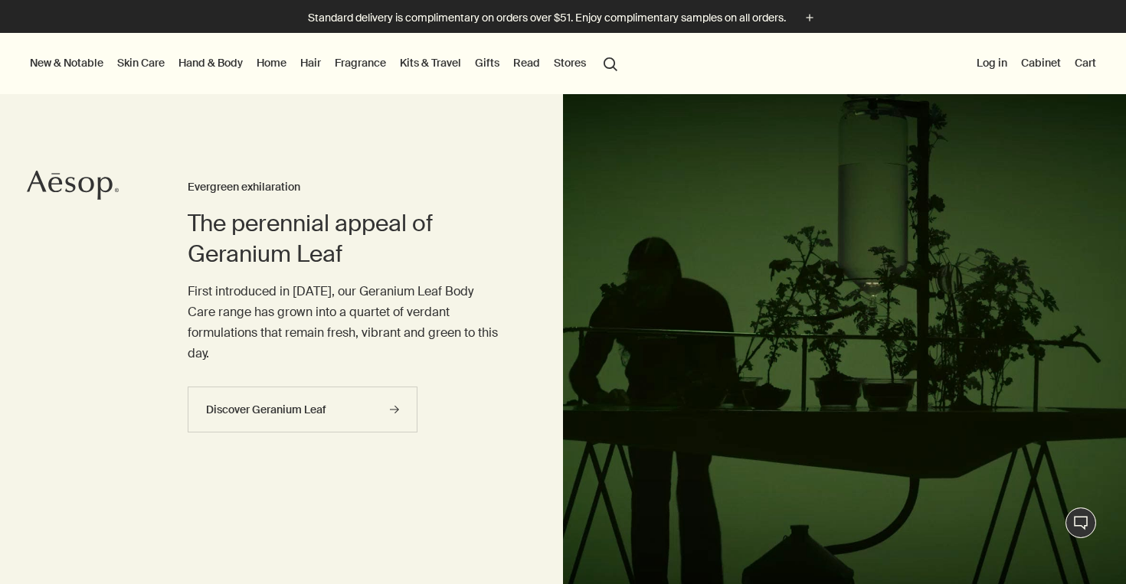
click at [137, 63] on link "Skin Care" at bounding box center [141, 63] width 54 height 20
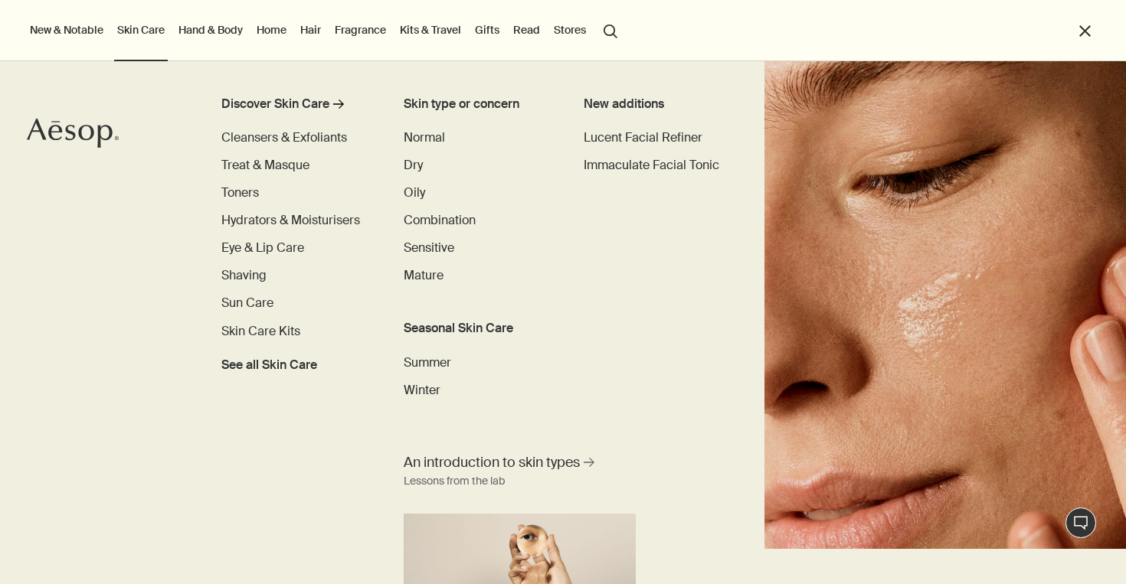
scroll to position [38, 0]
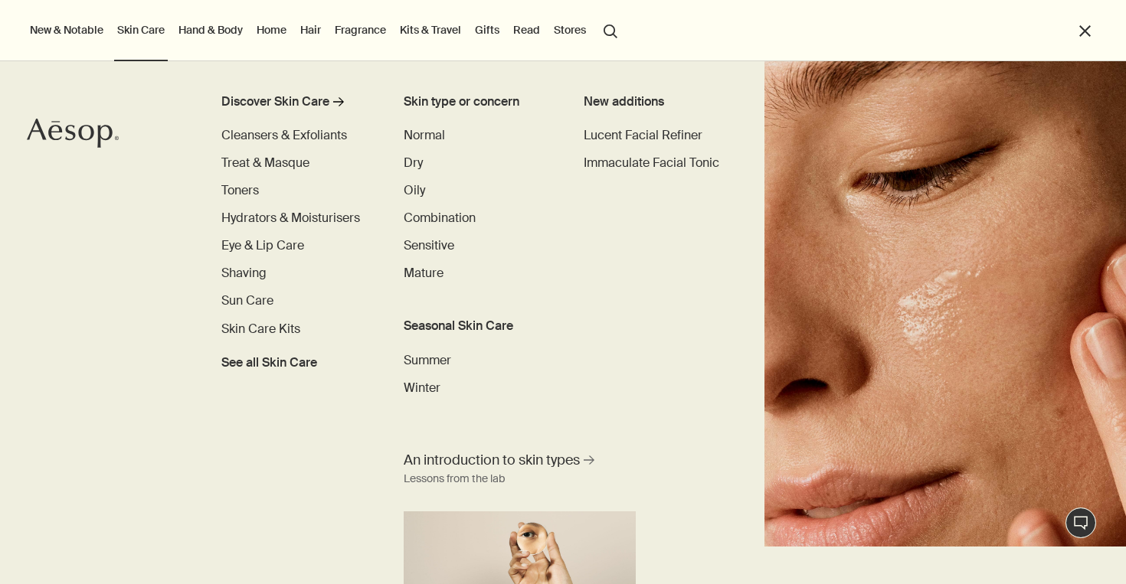
click at [225, 31] on link "Hand & Body" at bounding box center [210, 30] width 70 height 20
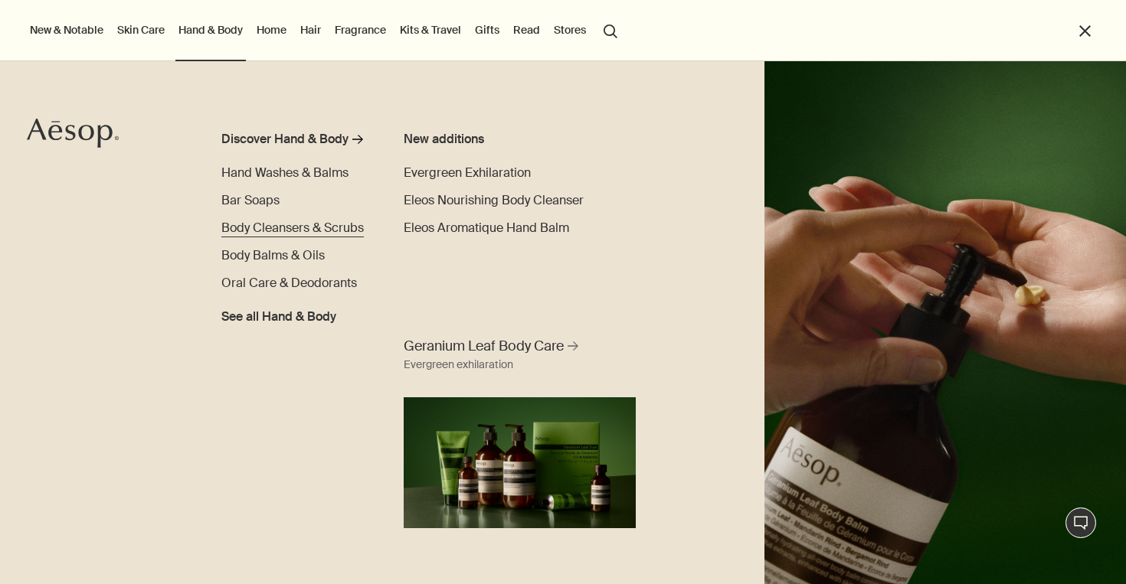
click at [279, 228] on span "Body Cleansers & Scrubs" at bounding box center [292, 228] width 142 height 16
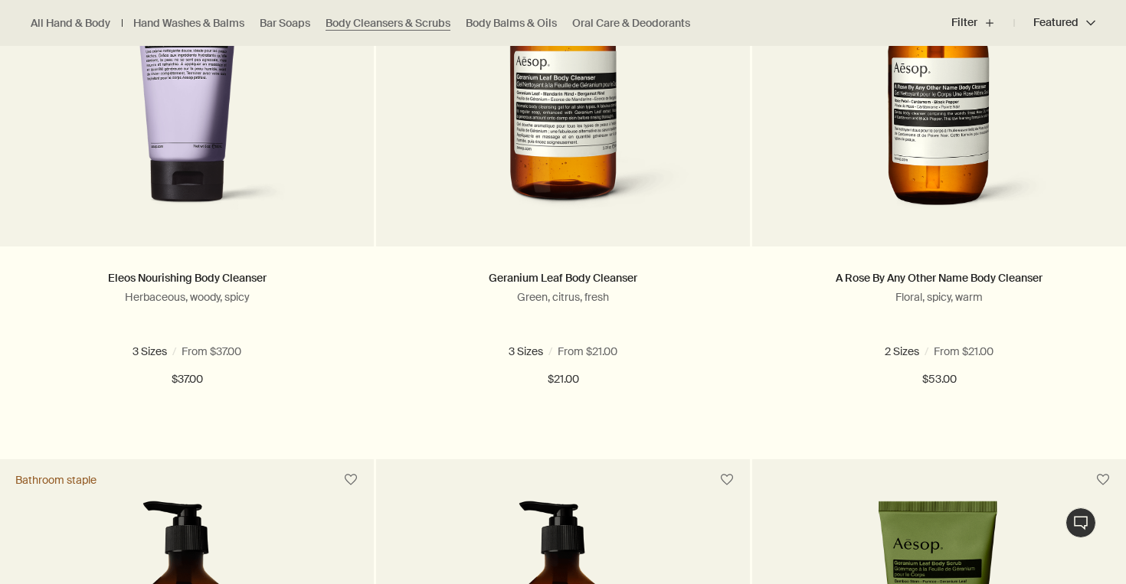
scroll to position [607, 0]
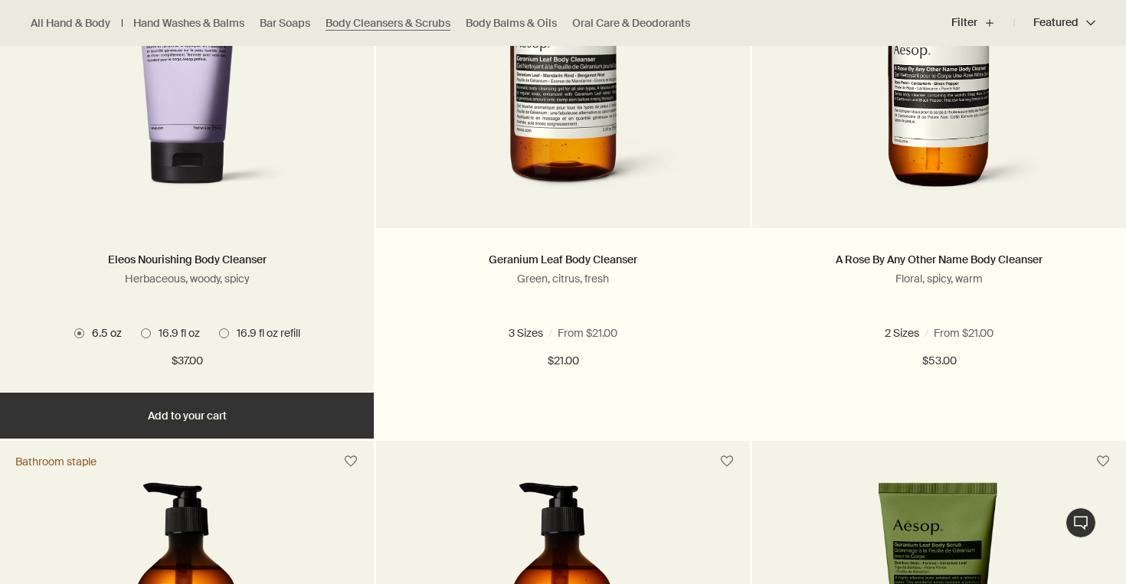
click at [151, 338] on span "16.9 fl oz" at bounding box center [175, 333] width 49 height 14
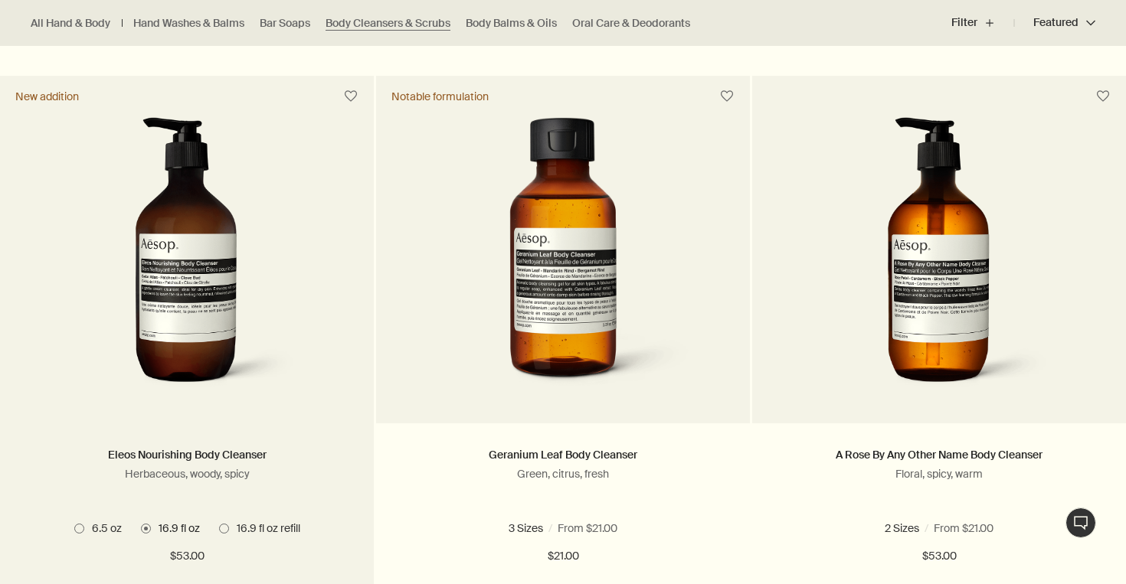
scroll to position [468, 0]
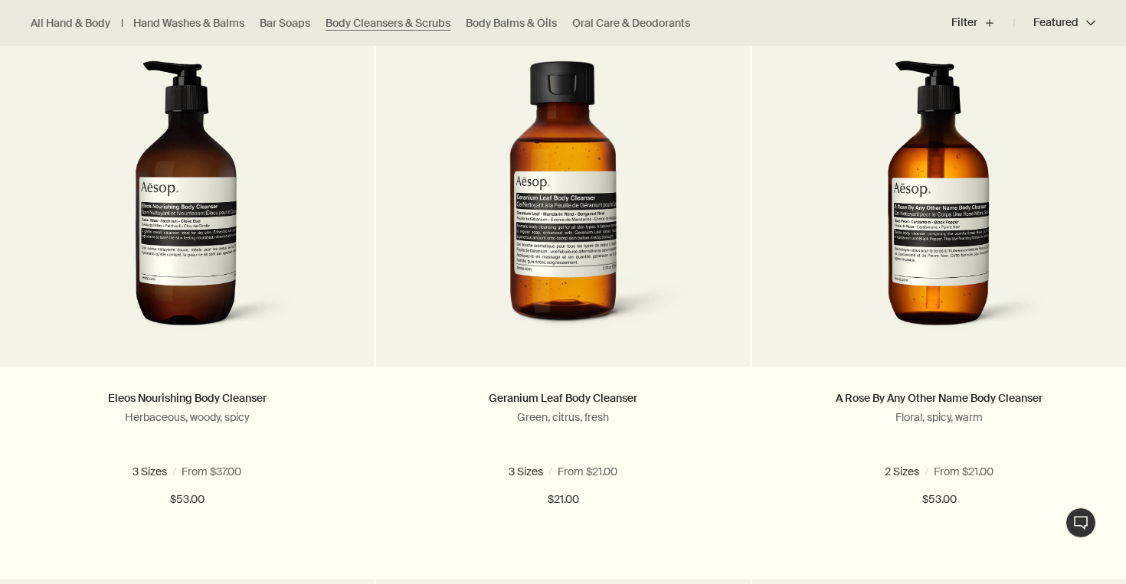
drag, startPoint x: 178, startPoint y: 262, endPoint x: 892, endPoint y: 4, distance: 759.2
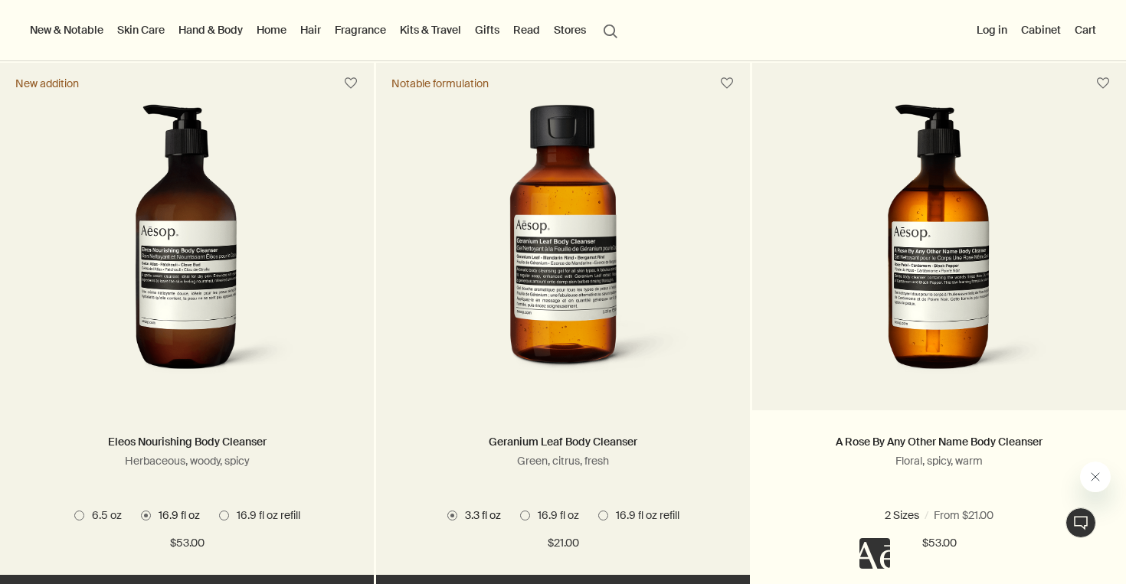
scroll to position [0, 0]
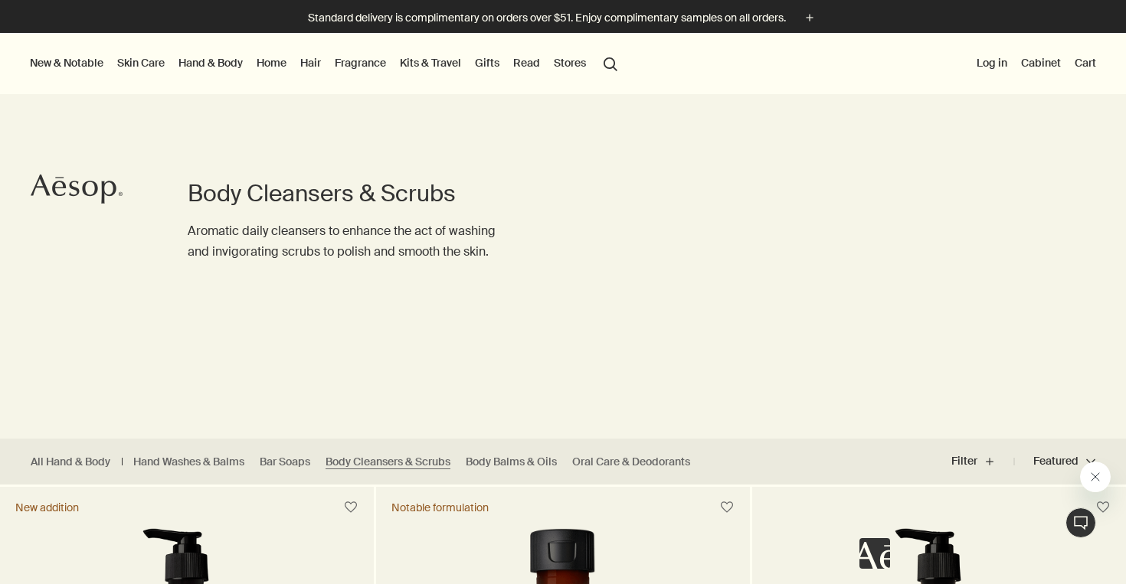
click at [216, 64] on link "Hand & Body" at bounding box center [210, 63] width 70 height 20
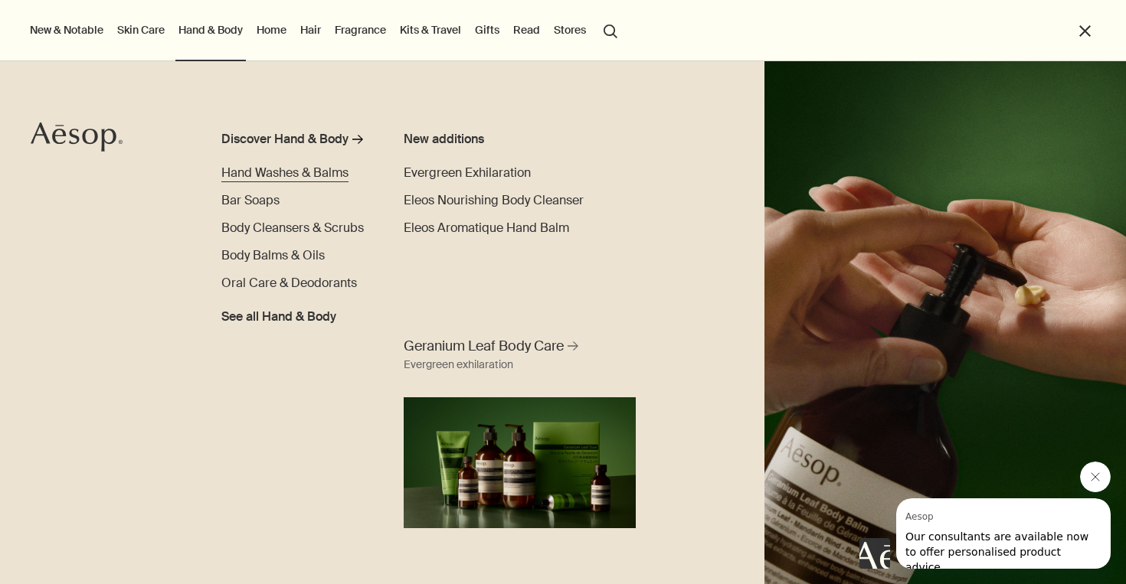
click at [284, 172] on span "Hand Washes & Balms" at bounding box center [284, 173] width 127 height 16
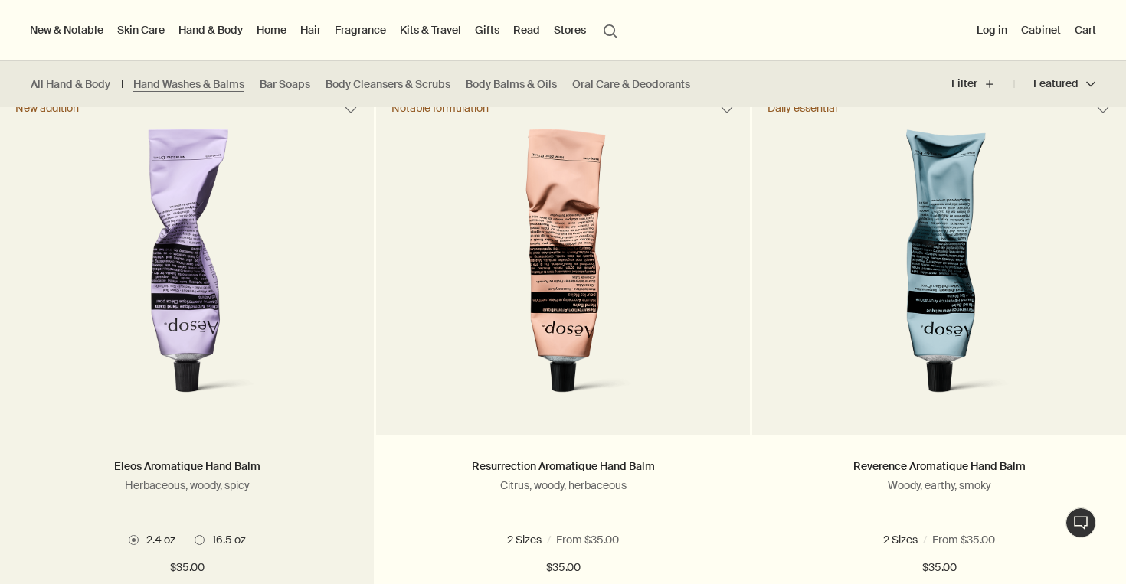
scroll to position [447, 0]
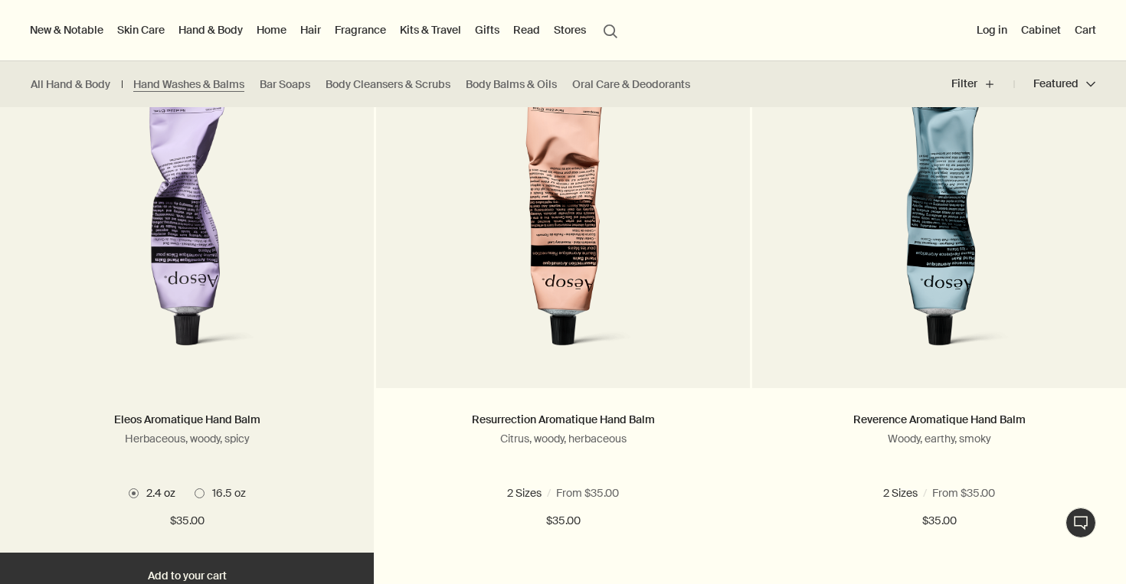
click at [198, 230] on img at bounding box center [186, 223] width 239 height 283
